Goal: Navigation & Orientation: Find specific page/section

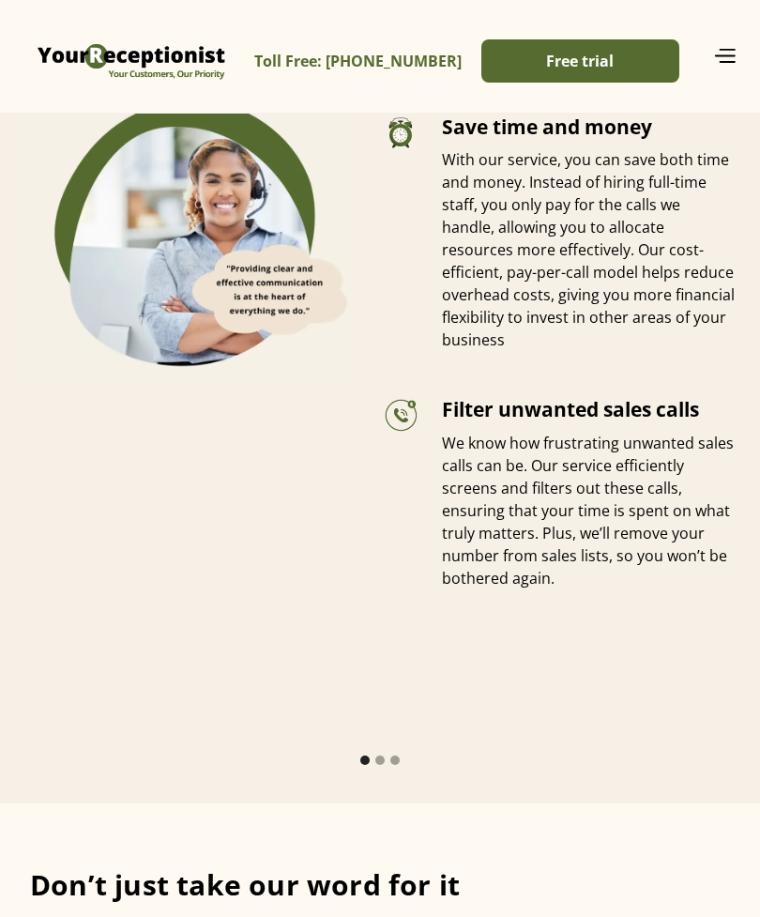
scroll to position [5450, 0]
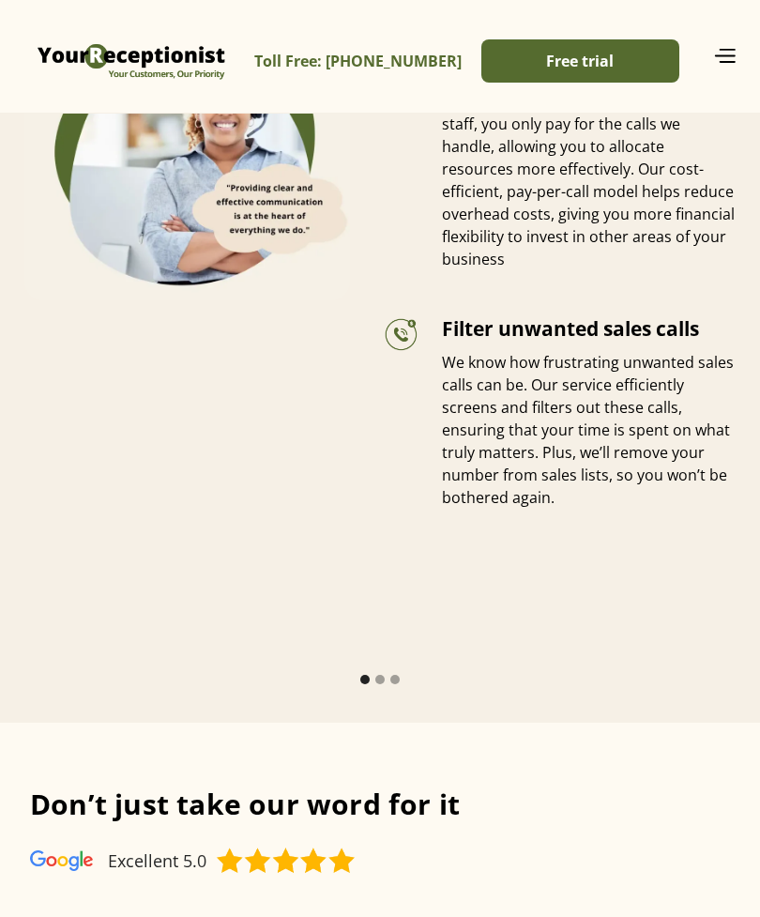
click at [462, 47] on link "Toll Free: [PHONE_NUMBER]" at bounding box center [357, 61] width 207 height 42
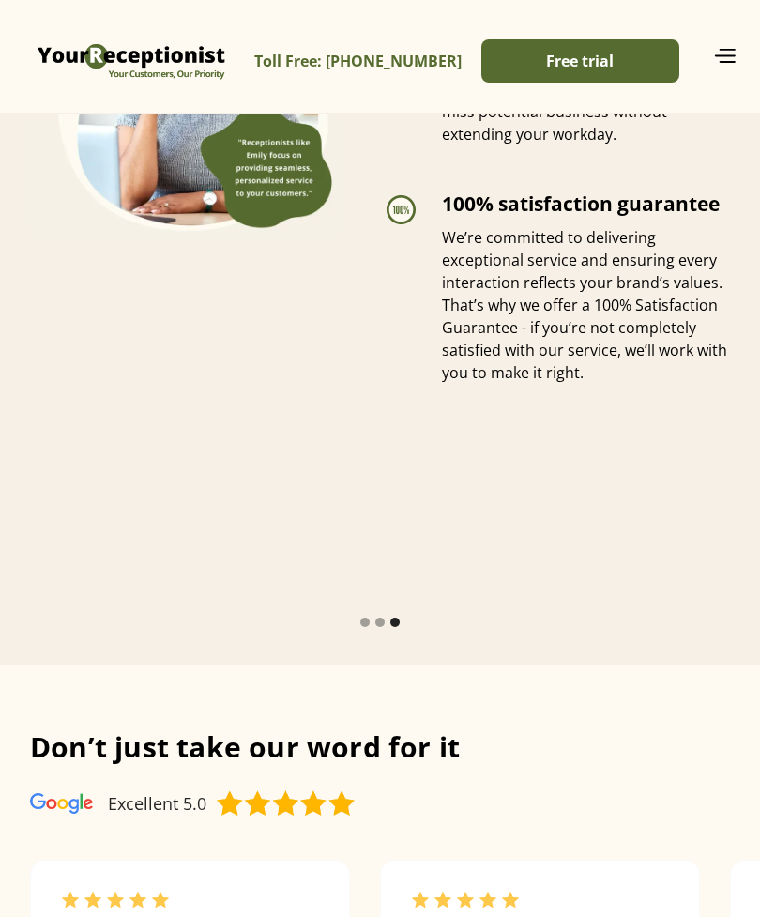
scroll to position [5511, 0]
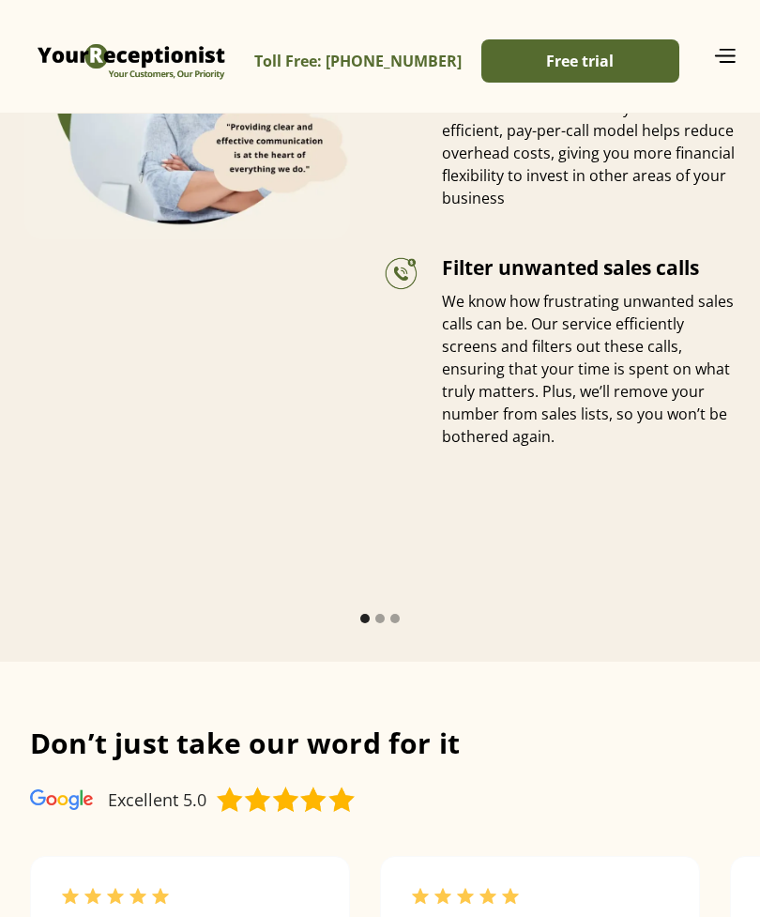
click at [717, 61] on img "menu" at bounding box center [724, 55] width 24 height 15
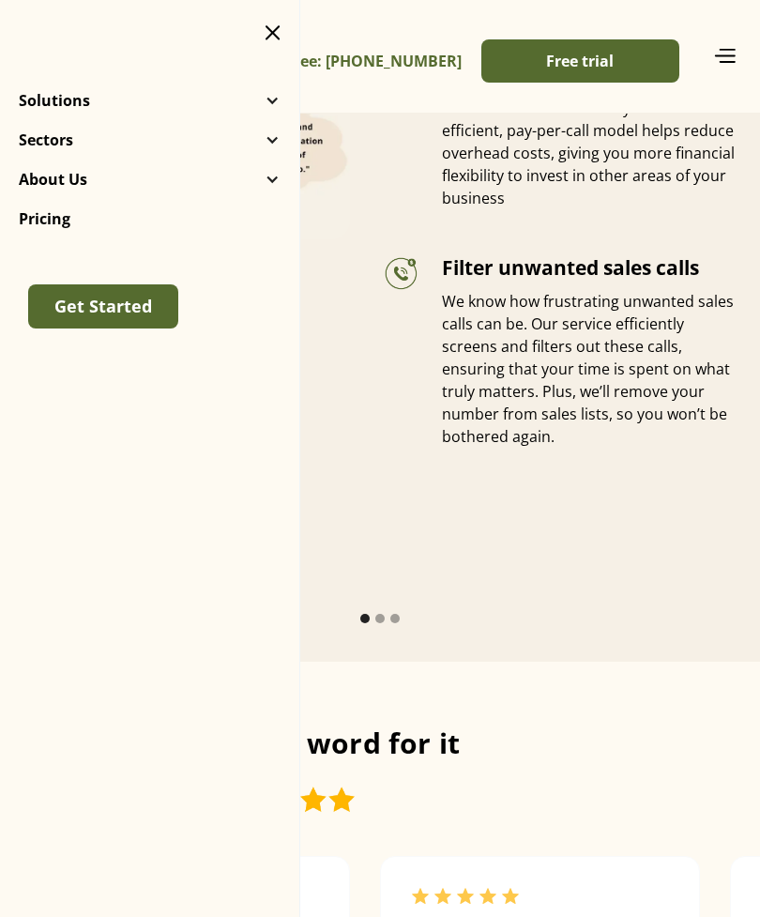
click at [27, 183] on p "About Us" at bounding box center [53, 179] width 68 height 19
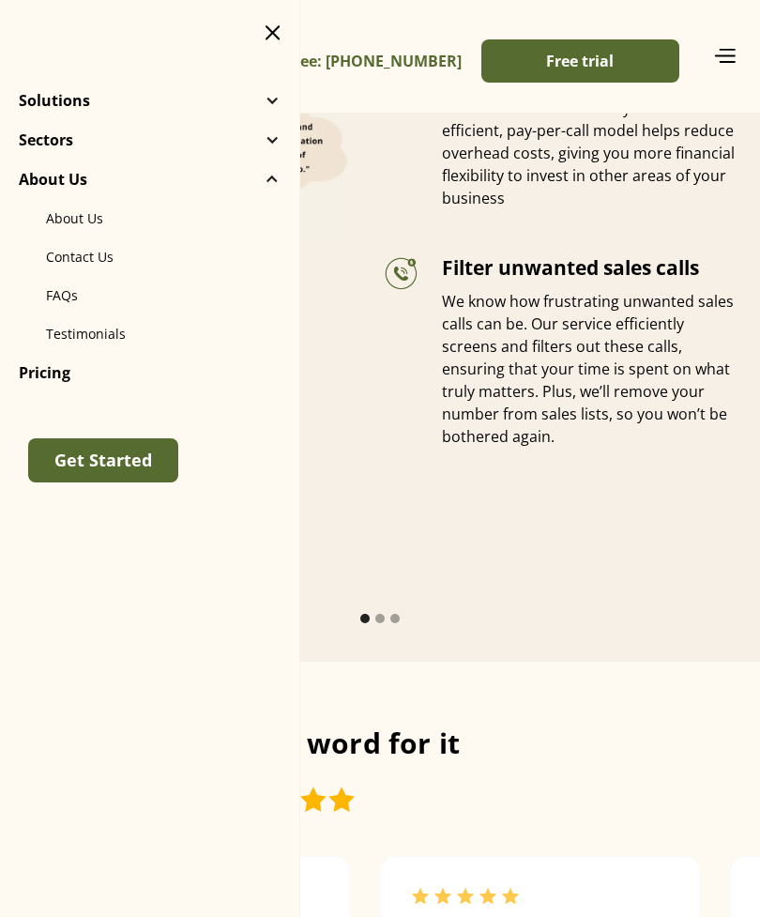
click at [48, 133] on p "Sectors" at bounding box center [46, 139] width 54 height 19
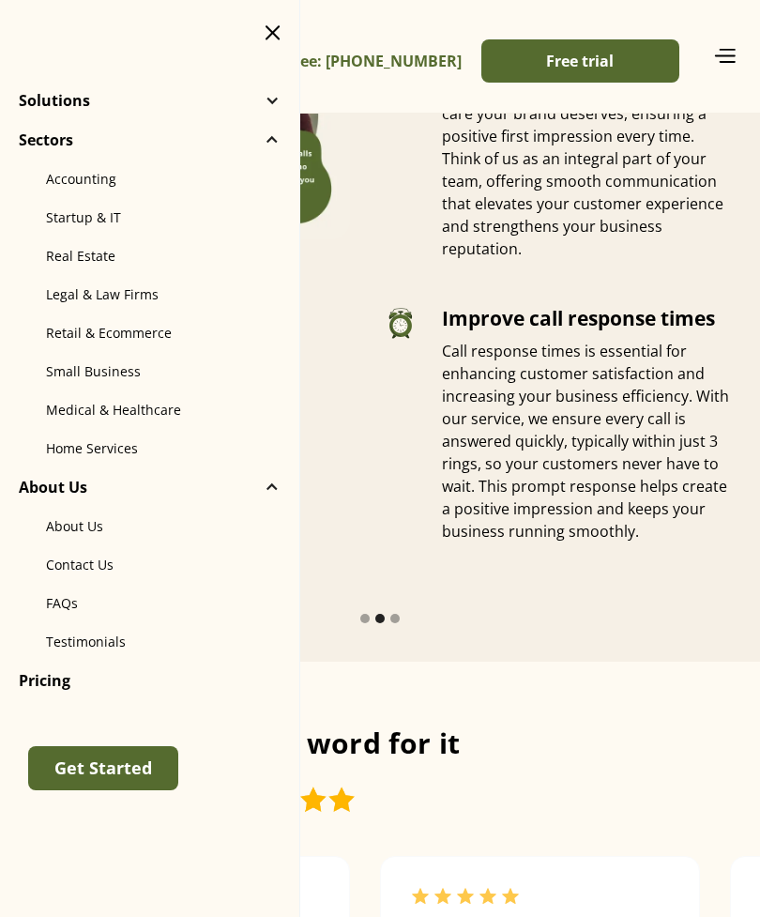
click at [33, 478] on p "About Us" at bounding box center [53, 487] width 68 height 19
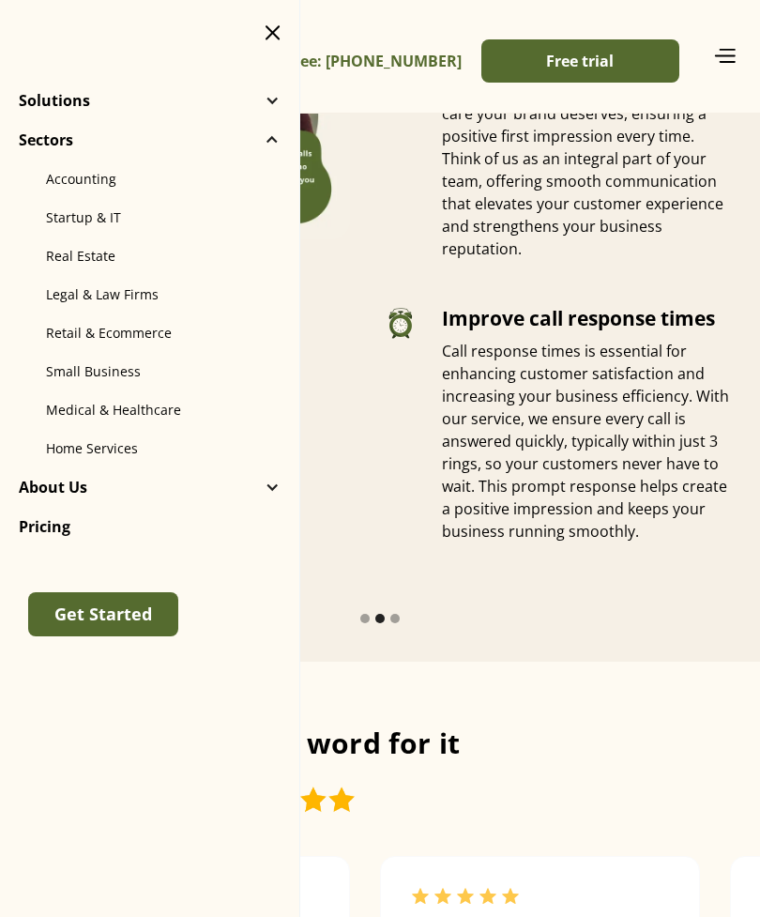
click at [37, 478] on p "About Us" at bounding box center [53, 487] width 68 height 19
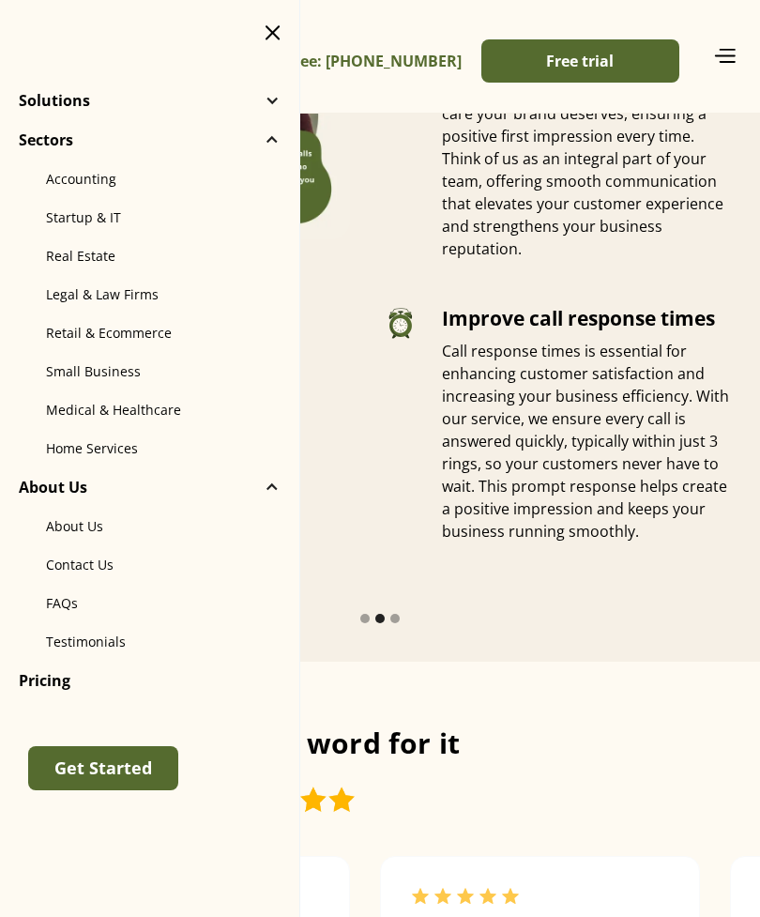
click at [53, 514] on link "About Us" at bounding box center [149, 526] width 222 height 38
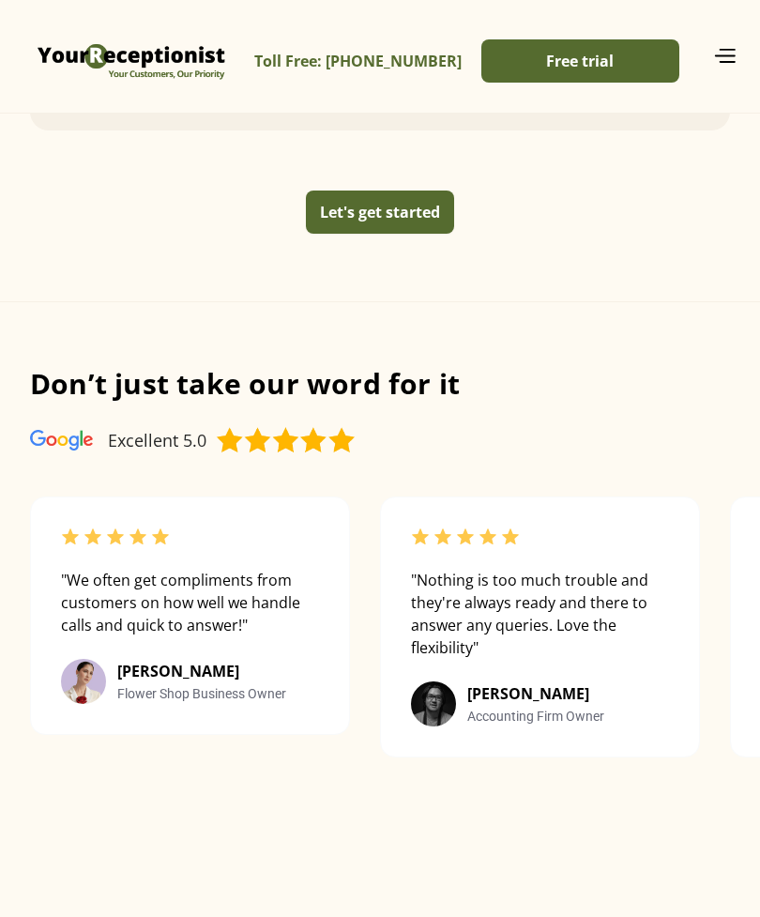
scroll to position [2032, 0]
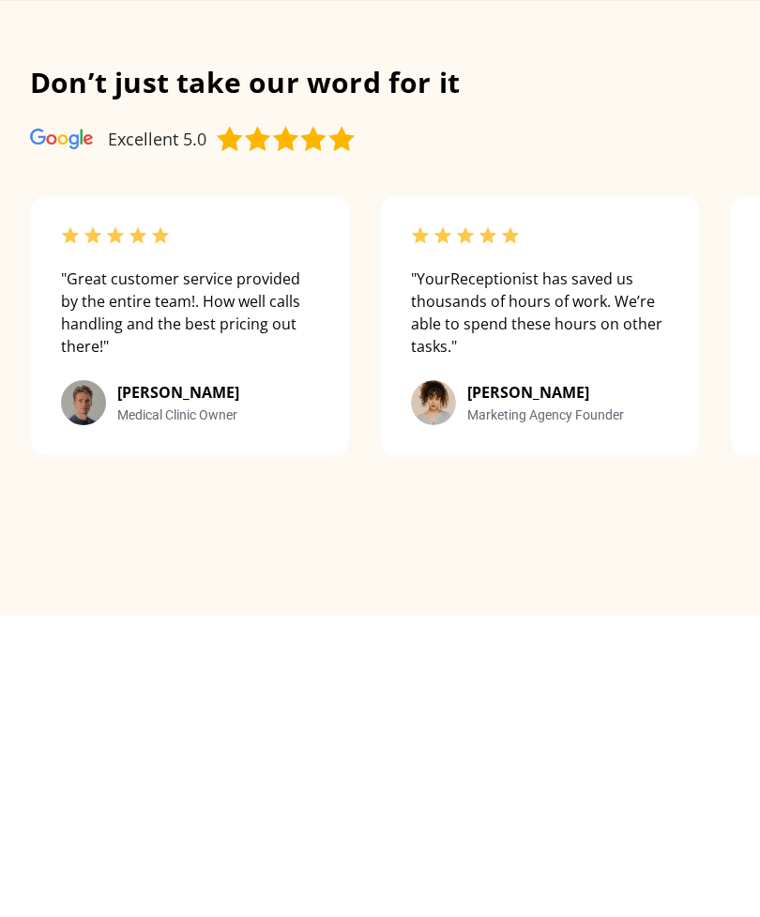
scroll to position [2032, 0]
